Goal: Information Seeking & Learning: Learn about a topic

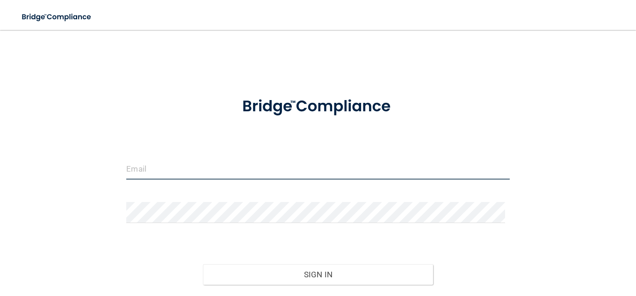
click at [202, 171] on input "email" at bounding box center [317, 168] width 383 height 21
type input "[EMAIL_ADDRESS][DOMAIN_NAME]"
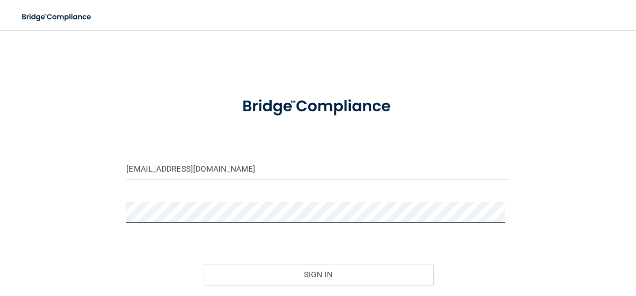
click at [203, 264] on button "Sign In" at bounding box center [318, 274] width 230 height 21
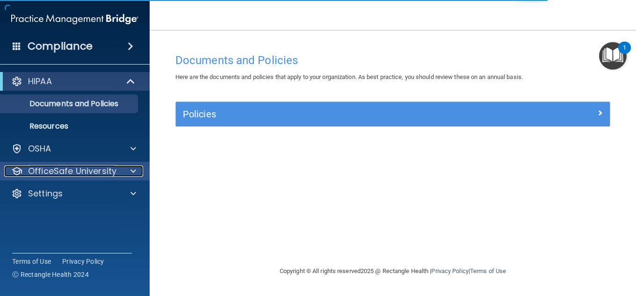
click at [114, 172] on p "OfficeSafe University" at bounding box center [72, 171] width 88 height 11
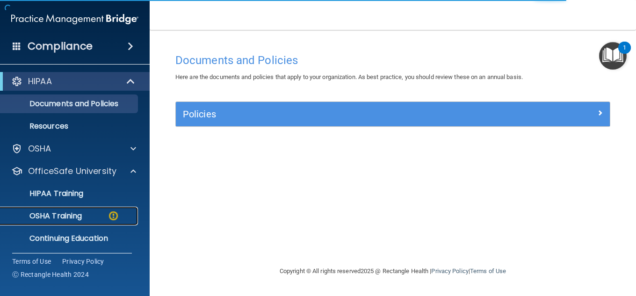
click at [101, 213] on div "OSHA Training" at bounding box center [70, 215] width 128 height 9
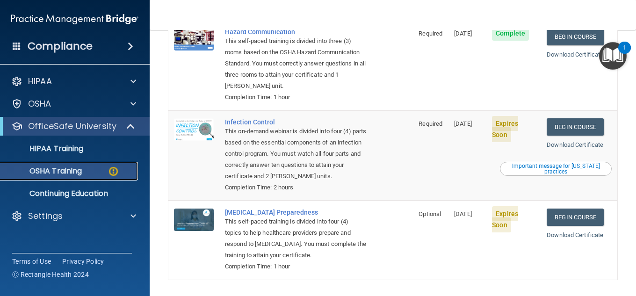
scroll to position [234, 0]
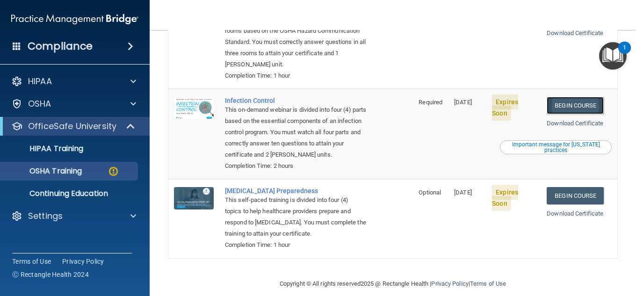
click at [581, 105] on link "Begin Course" at bounding box center [575, 105] width 57 height 17
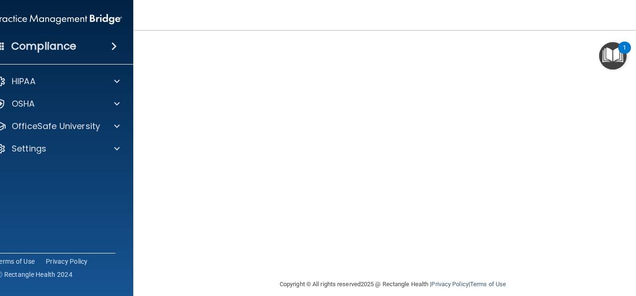
scroll to position [47, 0]
